Goal: Download file/media

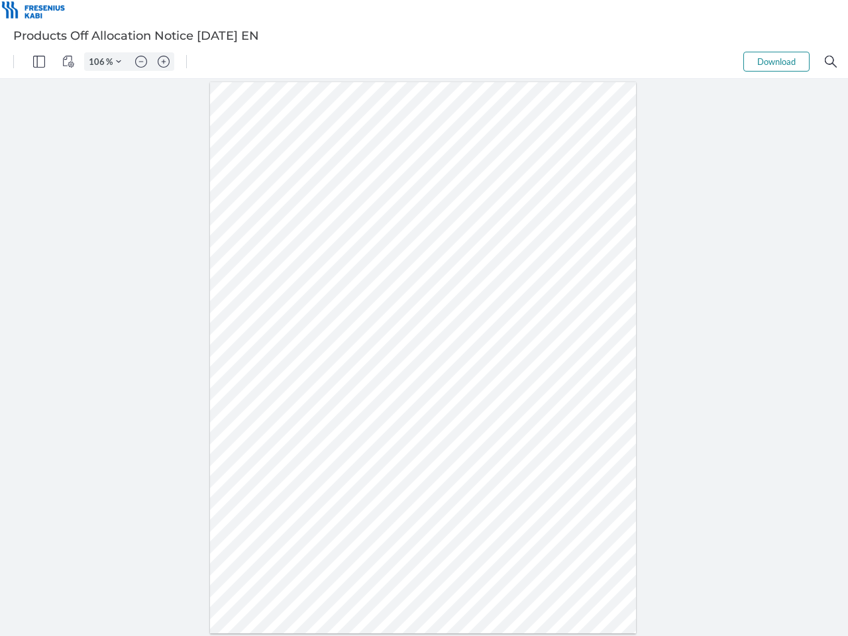
click at [39, 62] on img "Panel" at bounding box center [39, 62] width 12 height 12
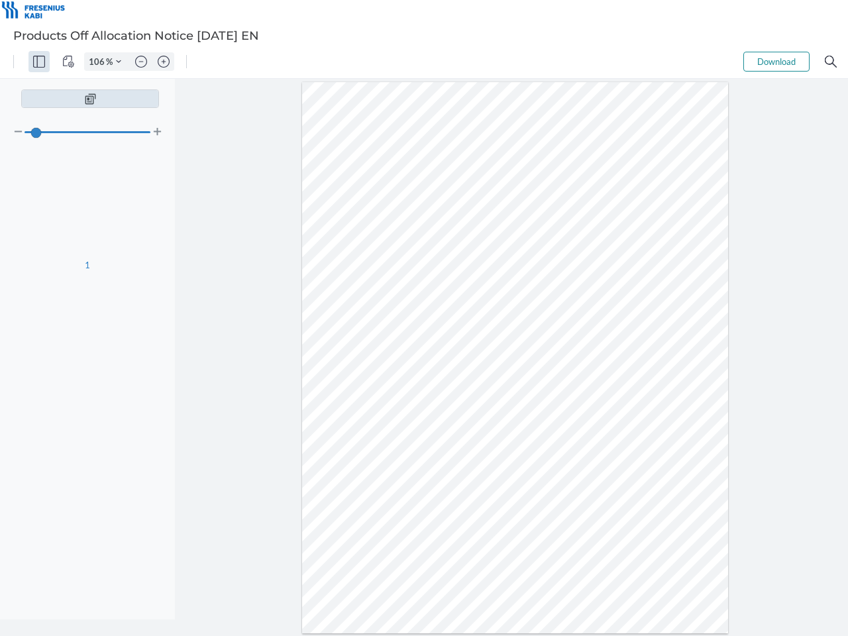
click at [68, 62] on img "View Controls" at bounding box center [68, 62] width 12 height 12
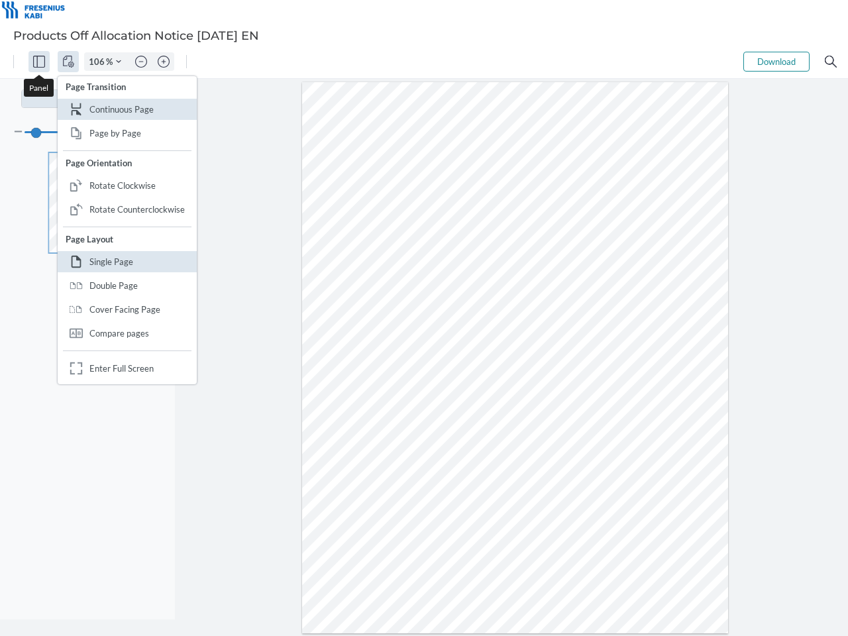
click at [99, 62] on input "106" at bounding box center [95, 62] width 21 height 12
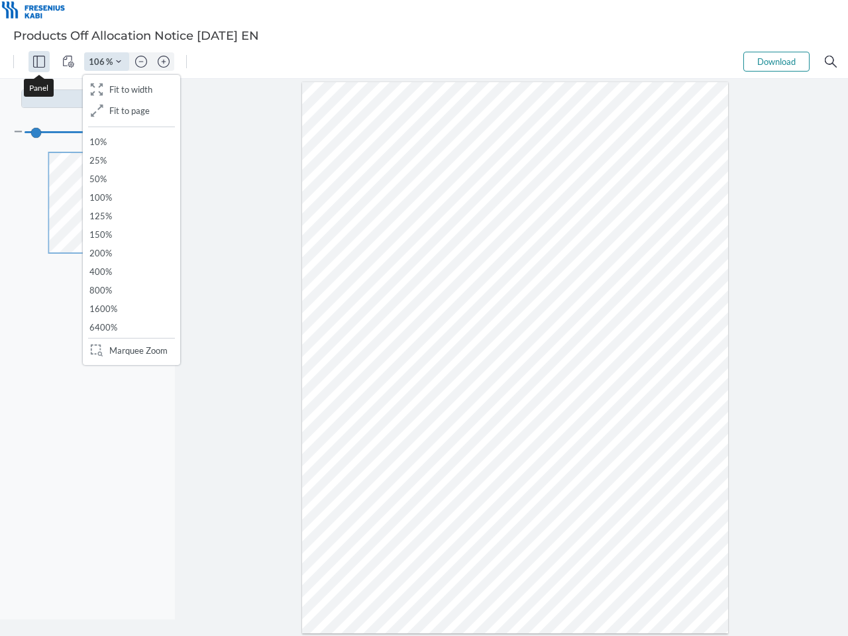
click at [119, 62] on img "Zoom Controls" at bounding box center [118, 61] width 5 height 5
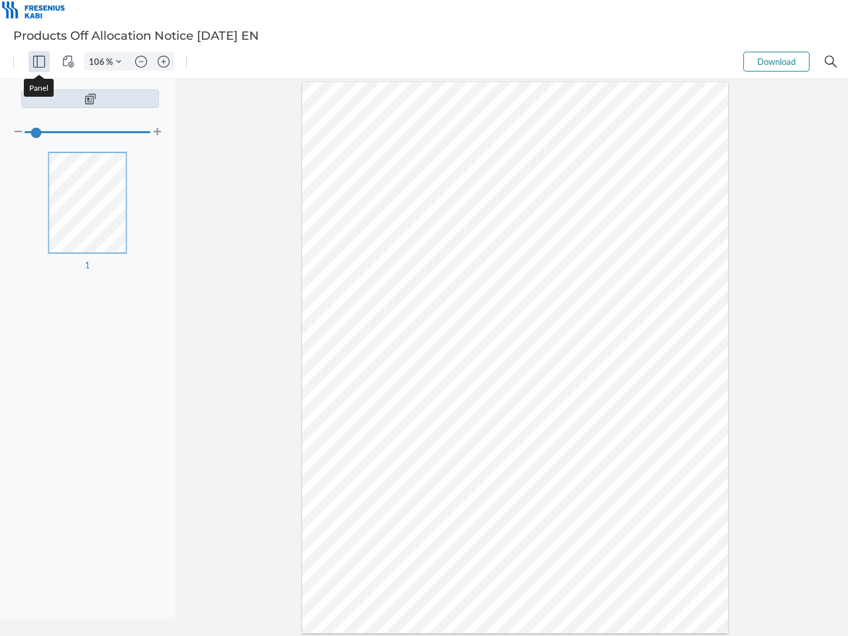
click at [141, 62] on img "Zoom out" at bounding box center [141, 62] width 12 height 12
click at [164, 62] on img "Zoom in" at bounding box center [164, 62] width 12 height 12
type input "106"
click at [776, 62] on button "Download" at bounding box center [776, 62] width 66 height 20
click at [831, 62] on img "Search" at bounding box center [831, 62] width 12 height 12
